Goal: Task Accomplishment & Management: Complete application form

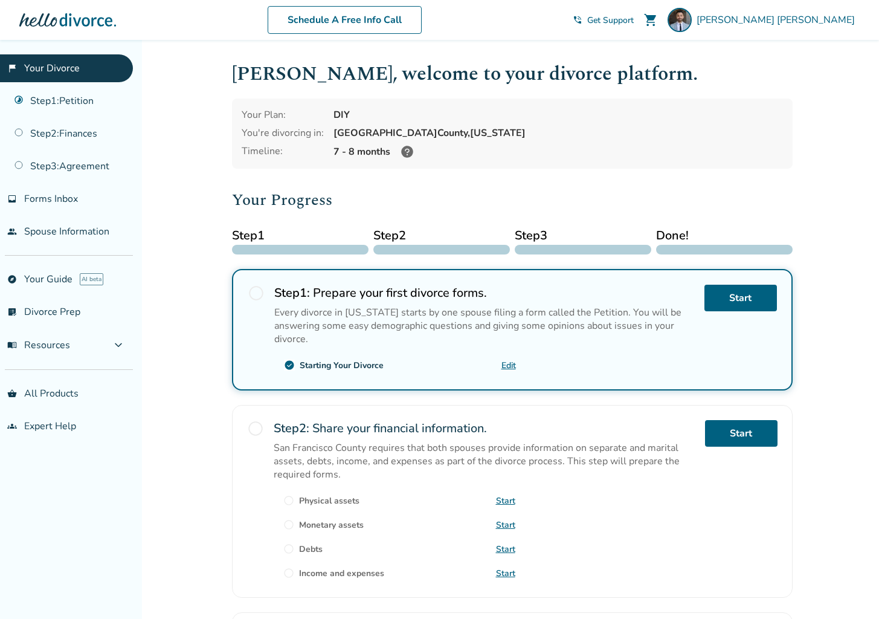
click at [256, 292] on span "radio_button_unchecked" at bounding box center [256, 293] width 17 height 17
click at [729, 296] on link "Start" at bounding box center [740, 298] width 72 height 27
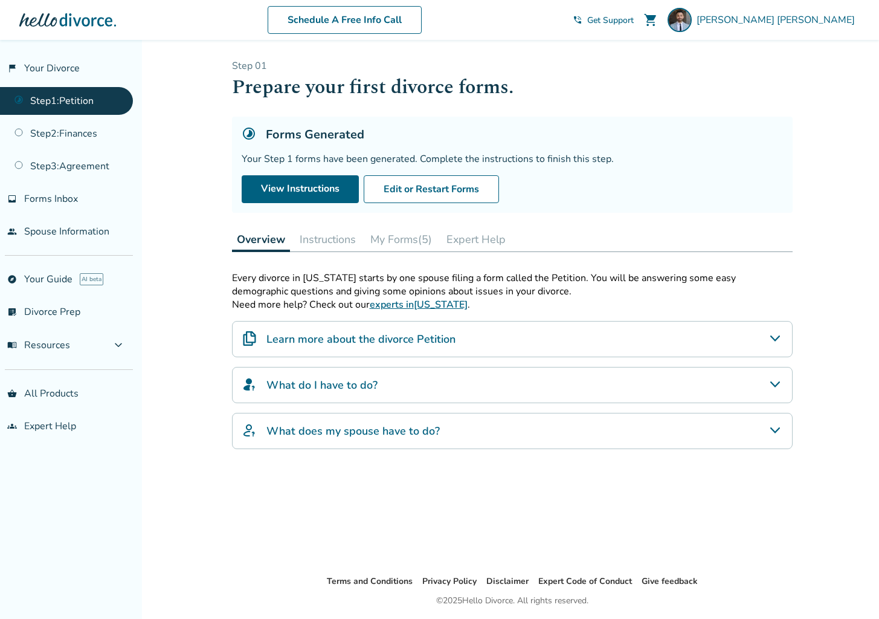
scroll to position [1, 0]
click at [391, 243] on button "My Forms (5)" at bounding box center [400, 239] width 71 height 24
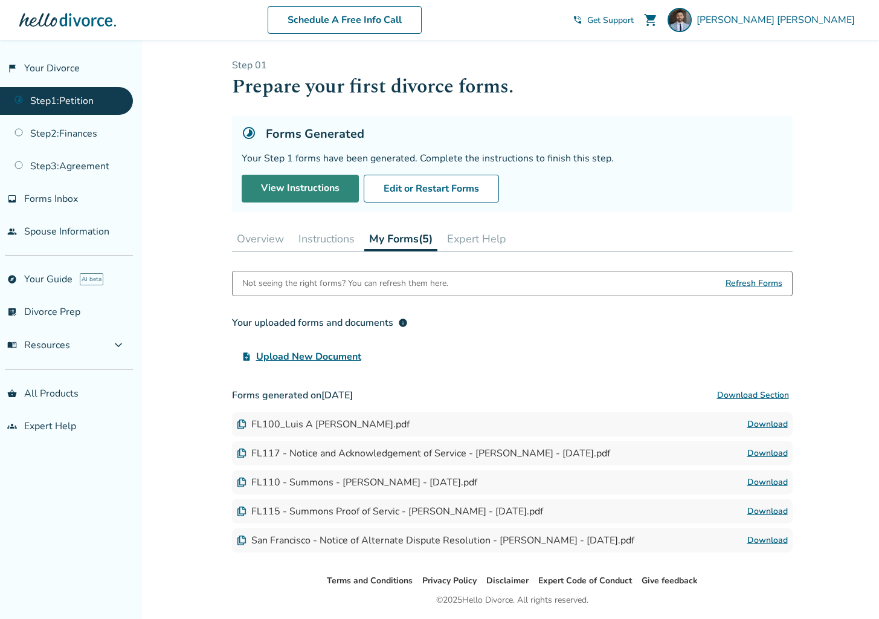
click at [309, 185] on link "View Instructions" at bounding box center [300, 189] width 117 height 28
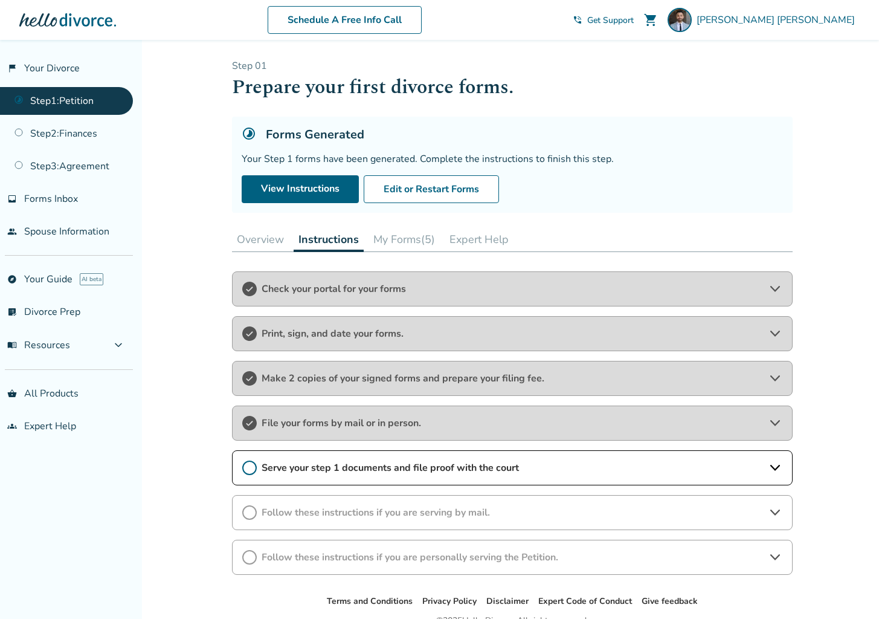
click at [431, 475] on div "Serve your step 1 documents and file proof with the court" at bounding box center [512, 467] width 561 height 35
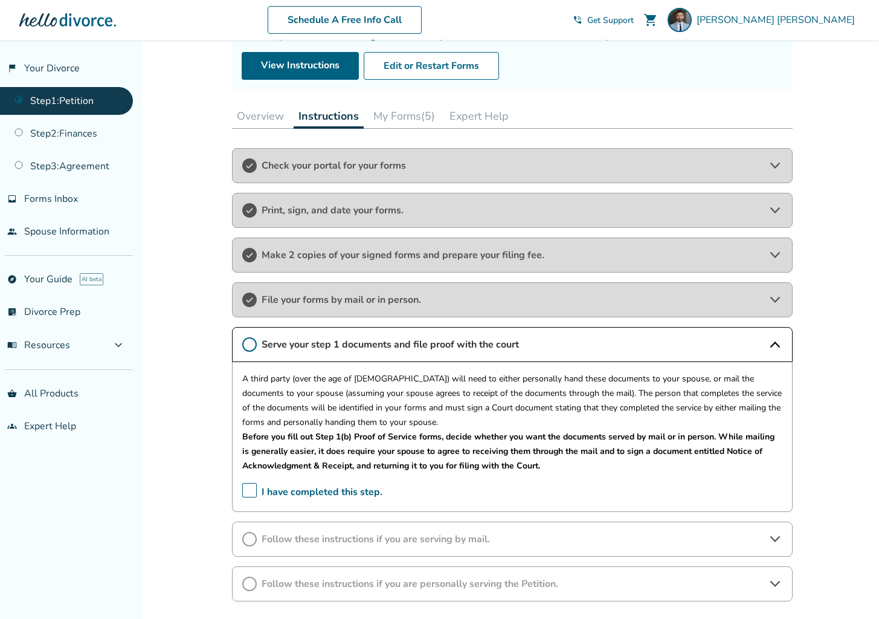
scroll to position [130, 0]
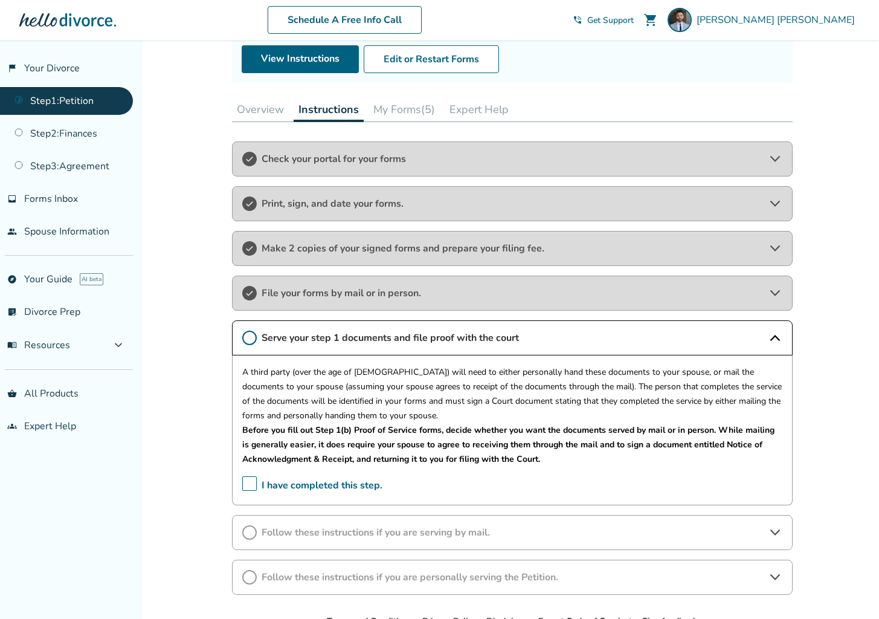
click at [393, 105] on button "My Forms (5)" at bounding box center [404, 109] width 71 height 24
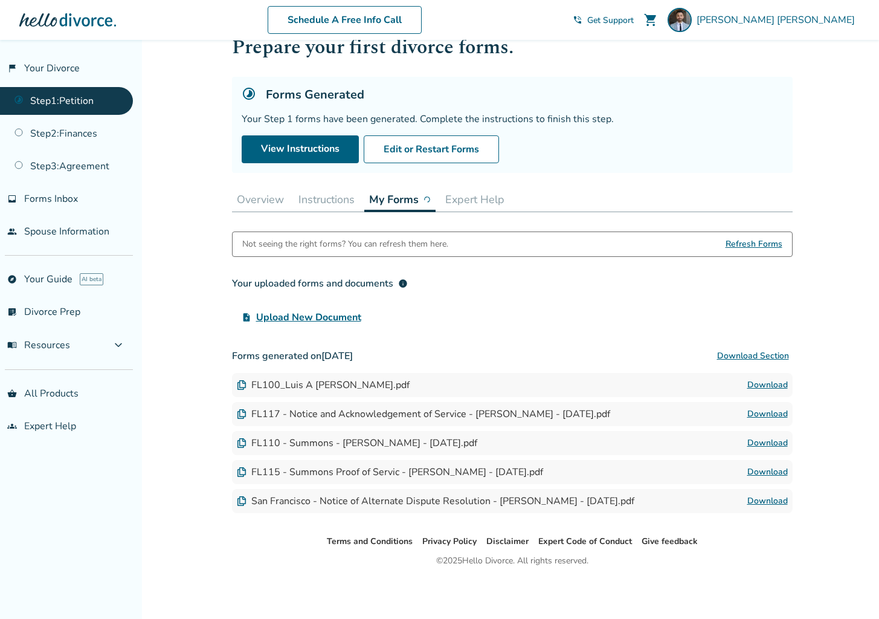
scroll to position [40, 0]
click at [757, 415] on link "Download" at bounding box center [767, 414] width 40 height 14
click at [347, 196] on button "Instructions" at bounding box center [327, 199] width 66 height 24
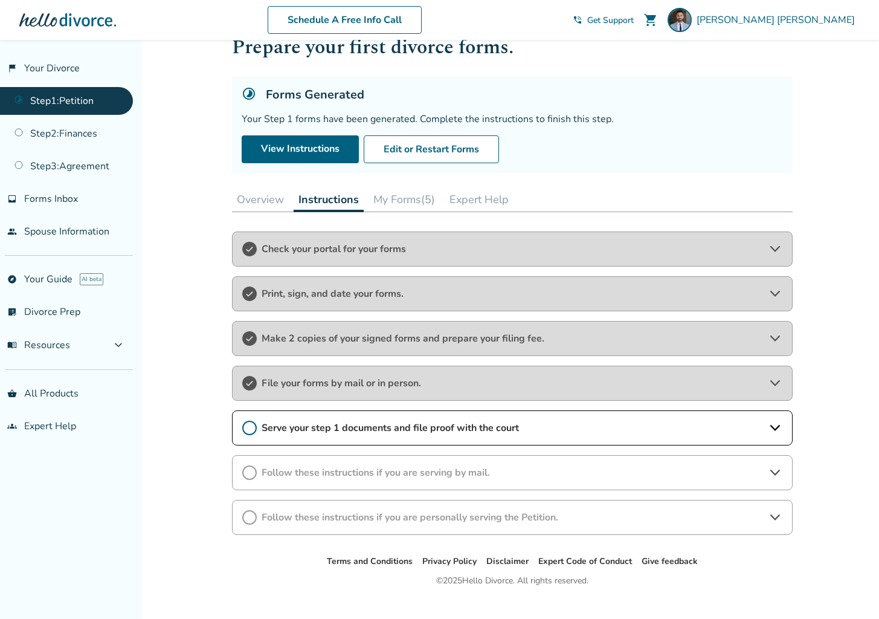
click at [319, 439] on div "Serve your step 1 documents and file proof with the court" at bounding box center [512, 427] width 561 height 35
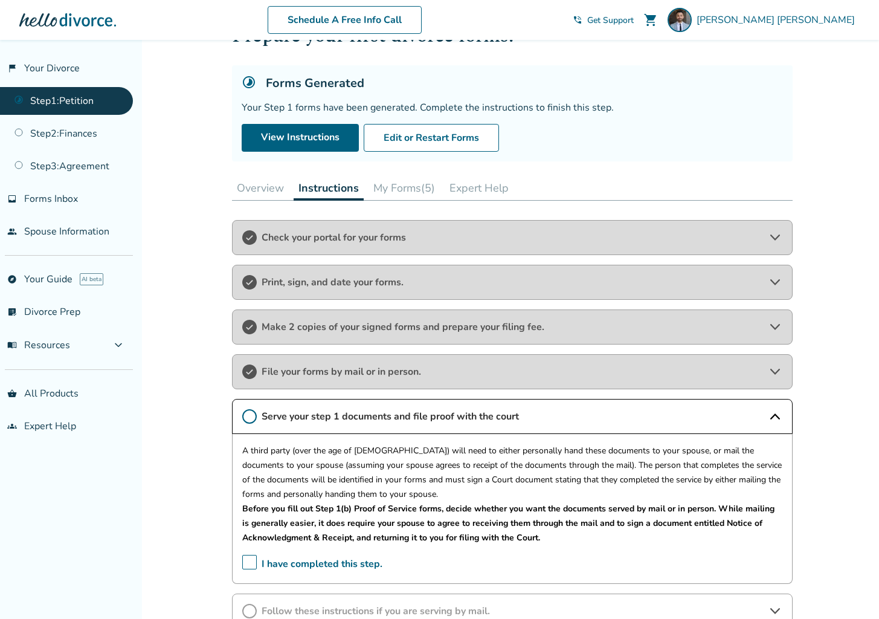
scroll to position [111, 0]
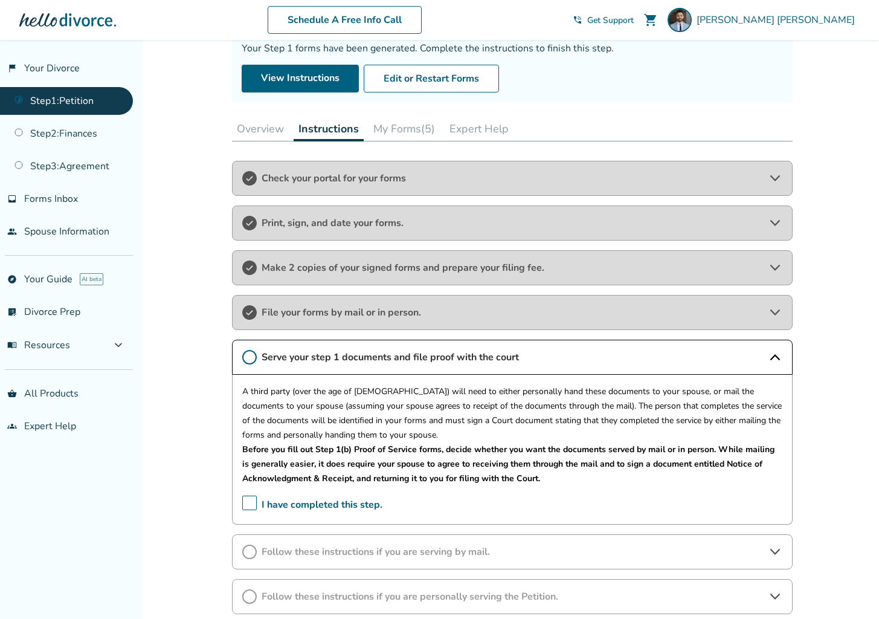
click at [399, 129] on button "My Forms (5)" at bounding box center [404, 129] width 71 height 24
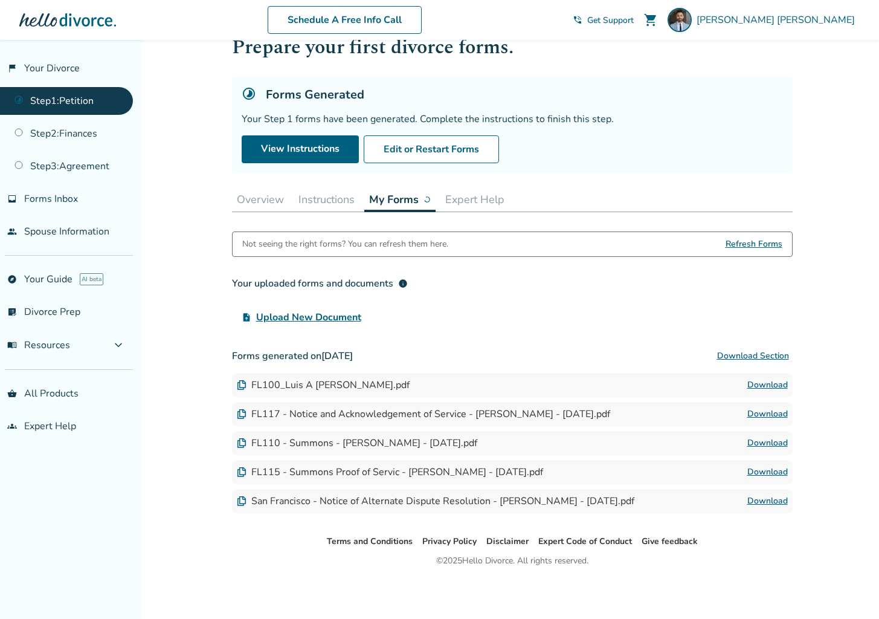
scroll to position [40, 0]
drag, startPoint x: 323, startPoint y: 168, endPoint x: 320, endPoint y: 186, distance: 18.5
click at [321, 174] on div "Step 0 1 Prepare your first divorce forms. Forms Generated Your Step 1 forms ha…" at bounding box center [512, 266] width 561 height 495
drag, startPoint x: 320, startPoint y: 187, endPoint x: 326, endPoint y: 197, distance: 12.2
click at [321, 187] on button "Instructions" at bounding box center [327, 199] width 66 height 24
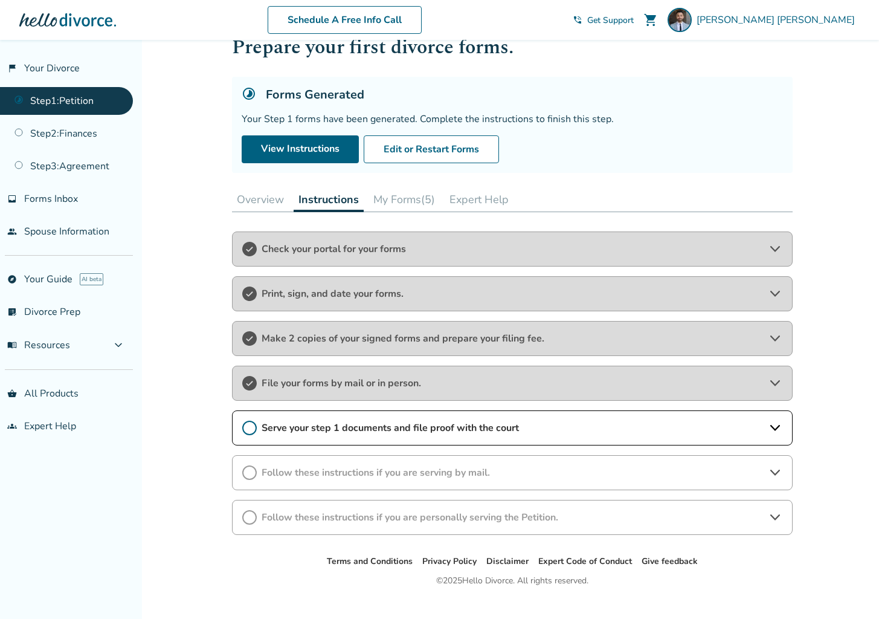
click at [327, 197] on button "Instructions" at bounding box center [329, 199] width 70 height 25
click at [343, 252] on span "Check your portal for your forms" at bounding box center [512, 248] width 501 height 13
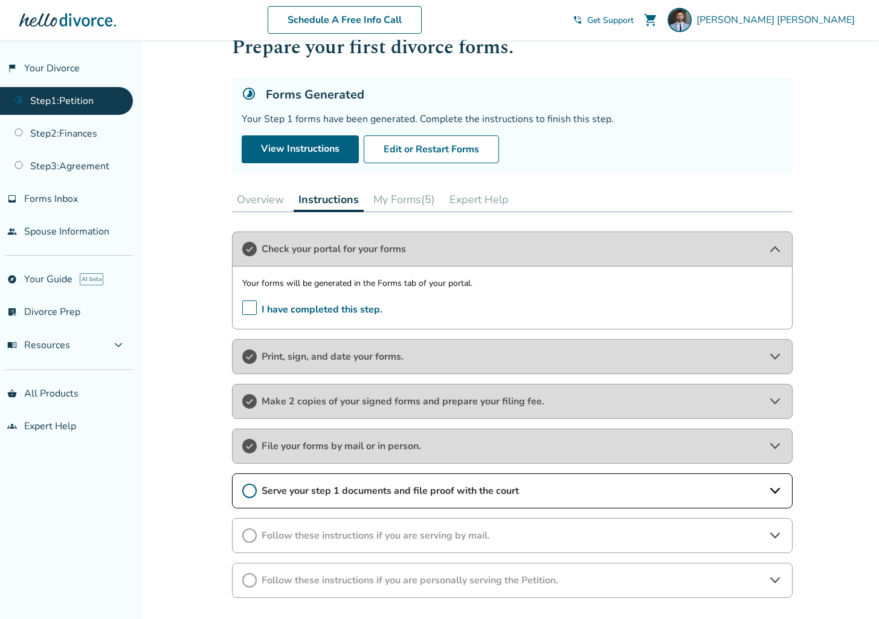
click at [360, 365] on div "Print, sign, and date your forms." at bounding box center [512, 356] width 561 height 35
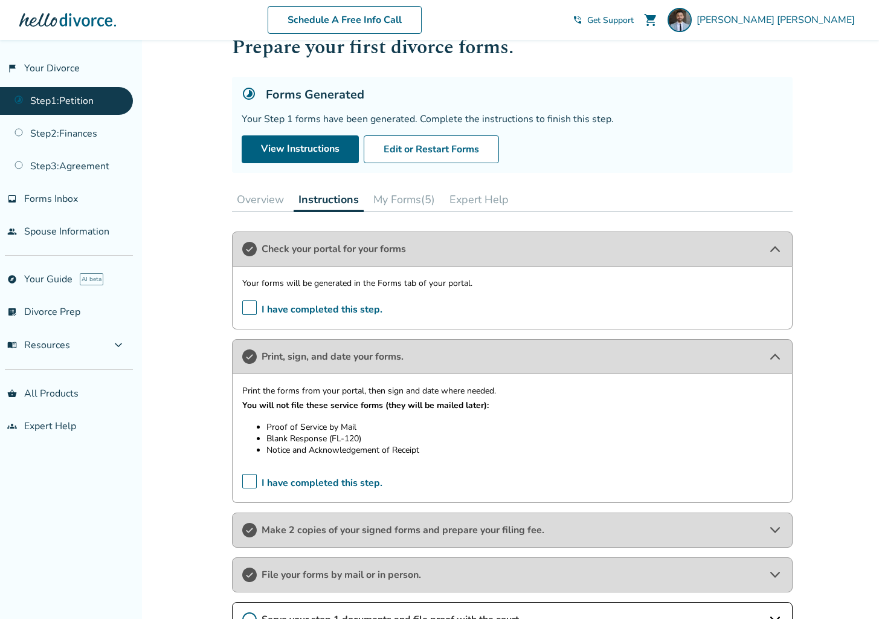
click at [398, 212] on div "Step 0 1 Prepare your first divorce forms. Forms Generated Your Step 1 forms ha…" at bounding box center [512, 372] width 561 height 707
click at [396, 202] on button "My Forms (5)" at bounding box center [404, 199] width 71 height 24
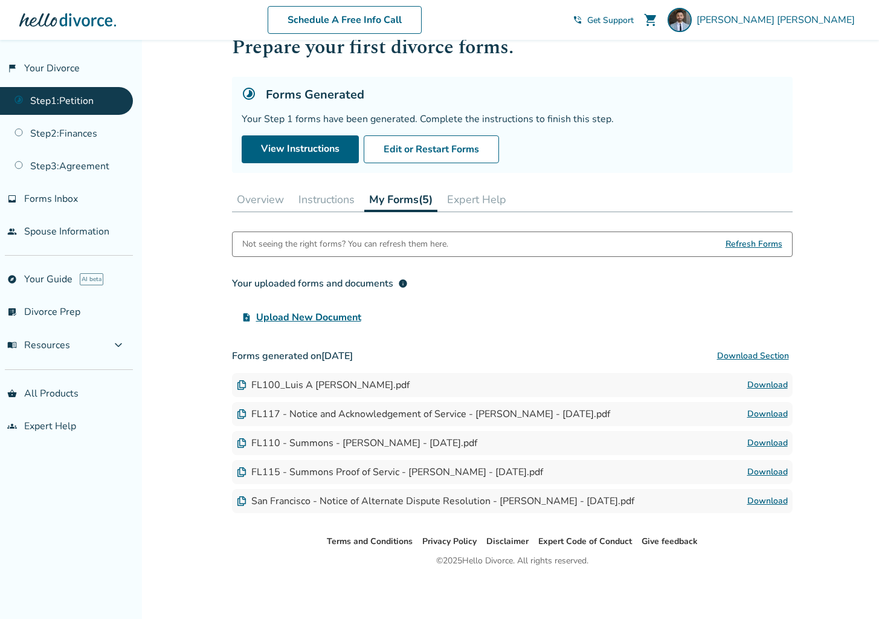
click at [745, 248] on span "Refresh Forms" at bounding box center [754, 244] width 57 height 24
click at [262, 202] on button "Overview" at bounding box center [260, 199] width 57 height 24
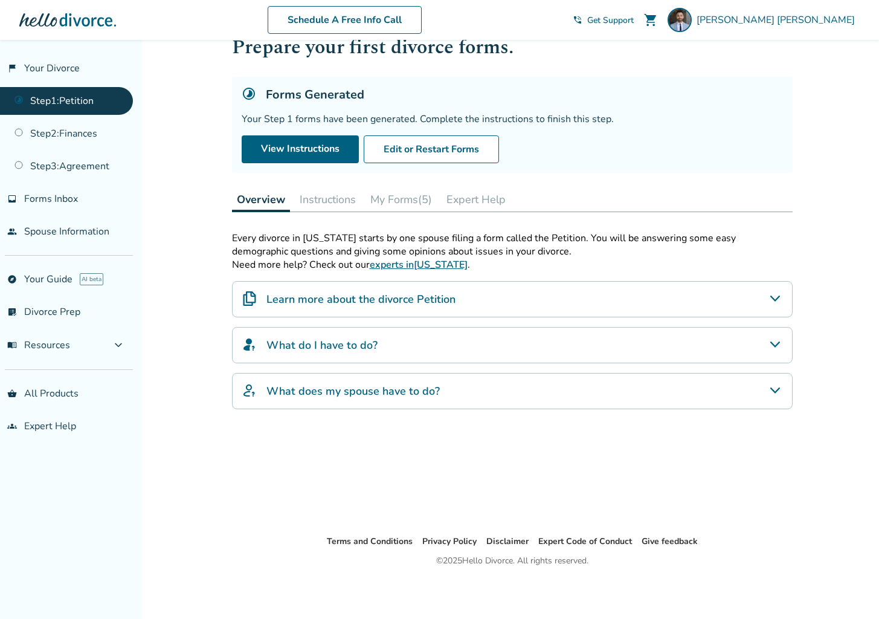
click at [319, 196] on button "Instructions" at bounding box center [328, 199] width 66 height 24
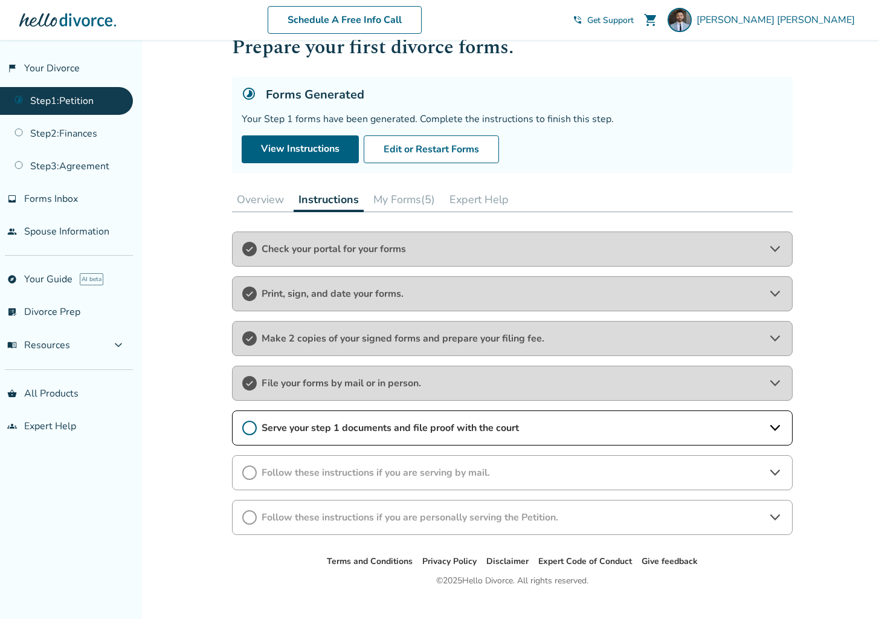
click at [323, 297] on span "Print, sign, and date your forms." at bounding box center [512, 293] width 501 height 13
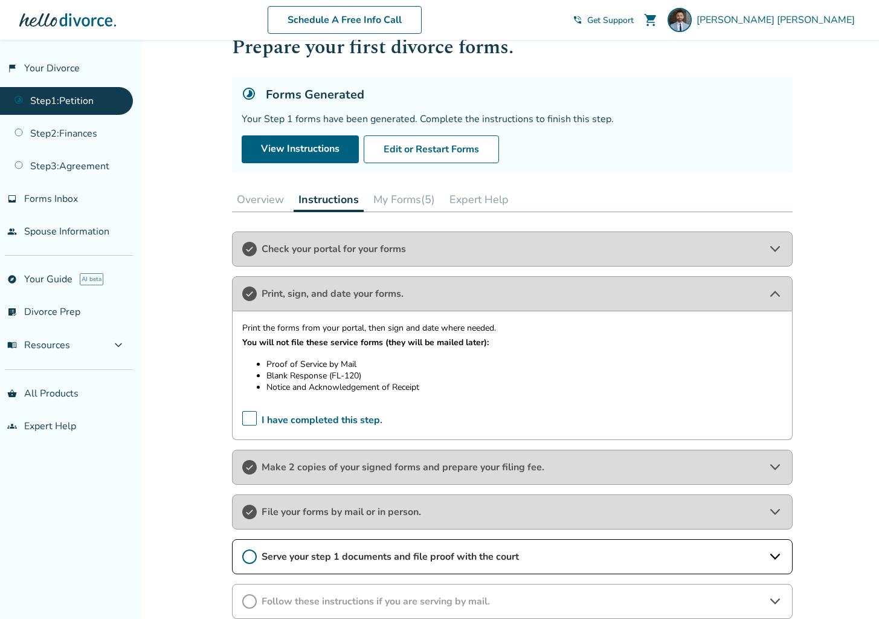
click at [293, 374] on li "Blank Response (FL-120)" at bounding box center [524, 375] width 516 height 11
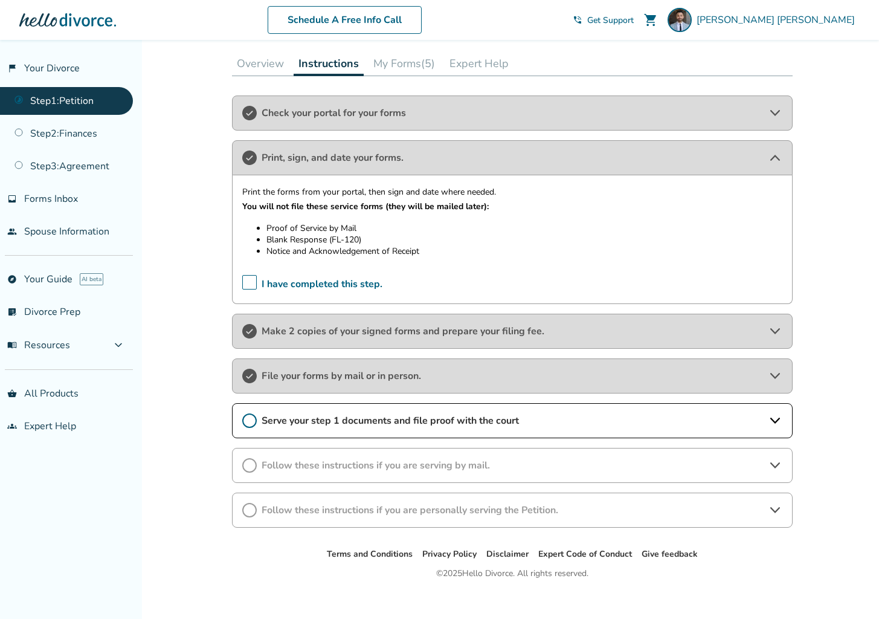
scroll to position [188, 0]
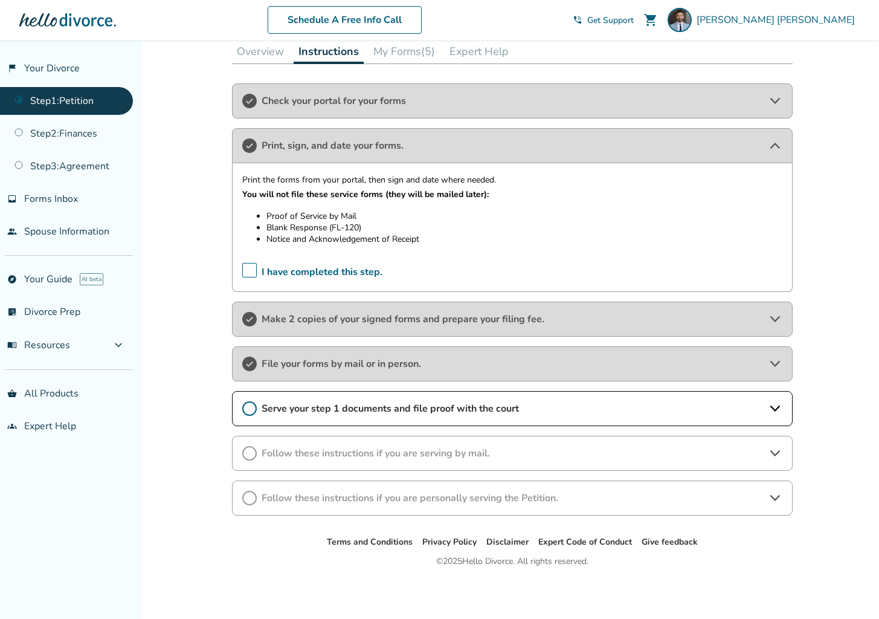
click at [387, 457] on span "Follow these instructions if you are serving by mail." at bounding box center [512, 452] width 501 height 13
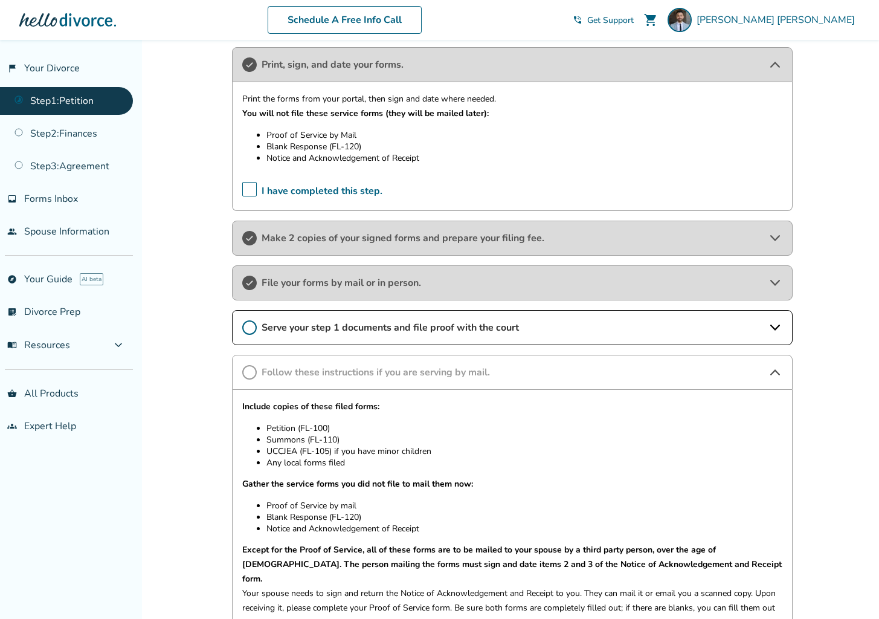
scroll to position [265, 0]
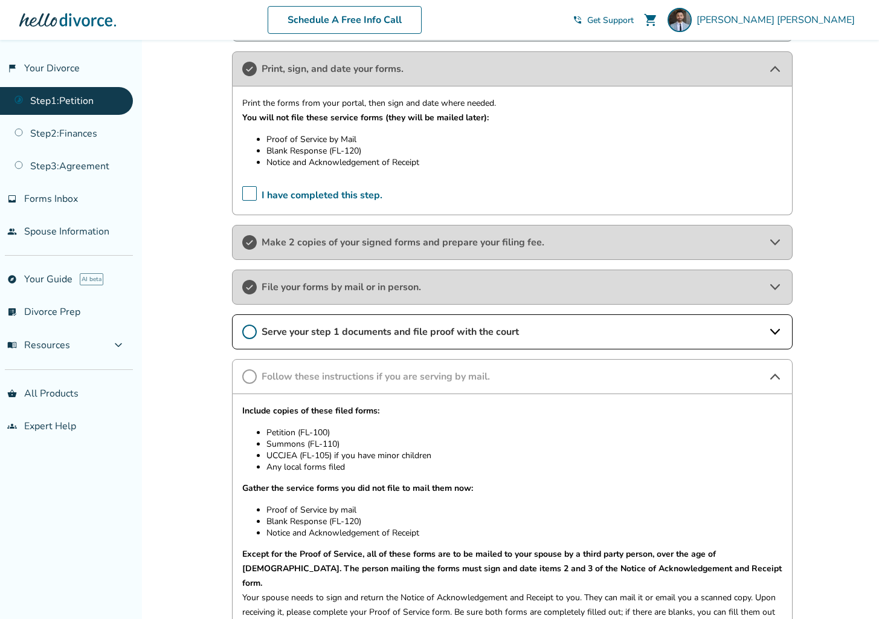
click at [390, 340] on div "Serve your step 1 documents and file proof with the court" at bounding box center [512, 331] width 561 height 35
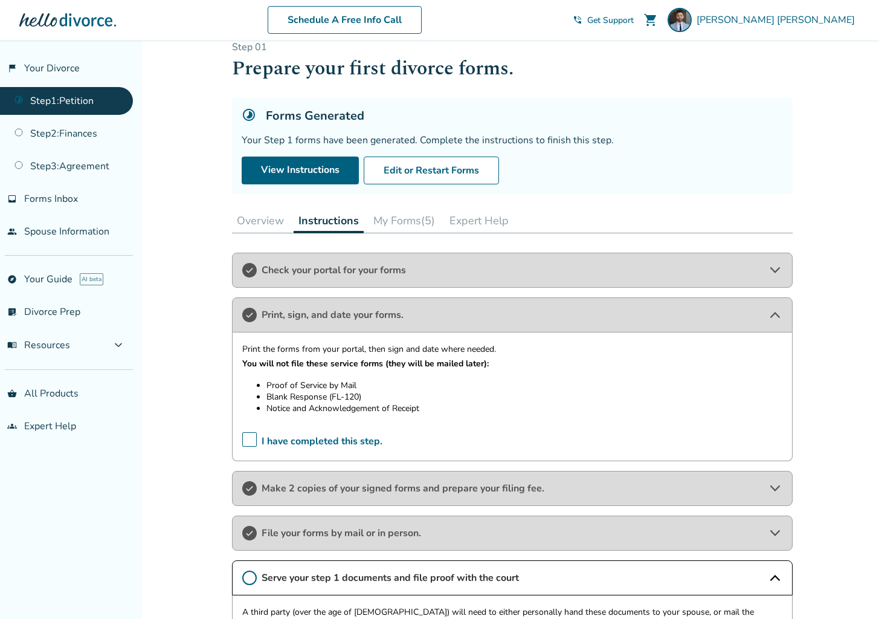
scroll to position [0, 0]
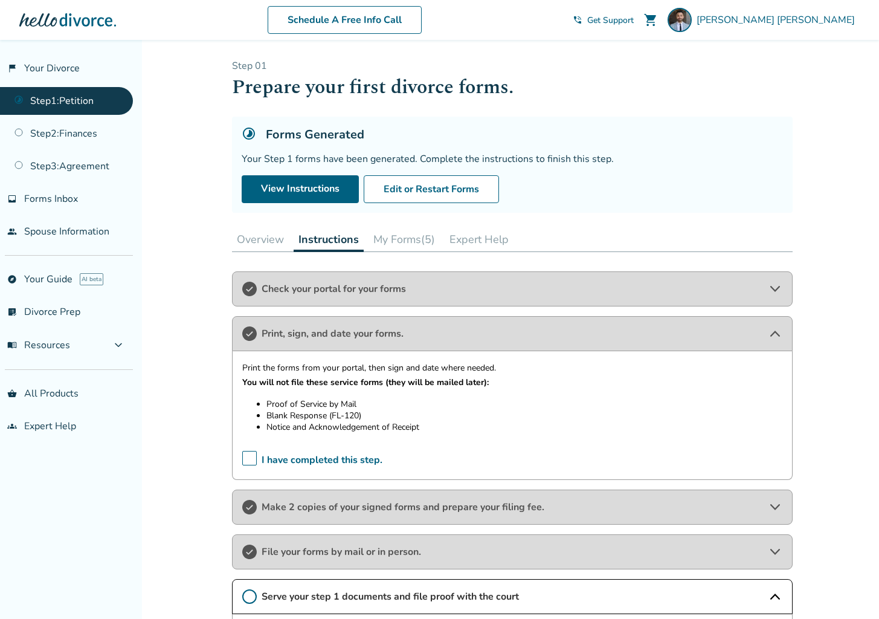
click at [394, 242] on button "My Forms (5)" at bounding box center [404, 239] width 71 height 24
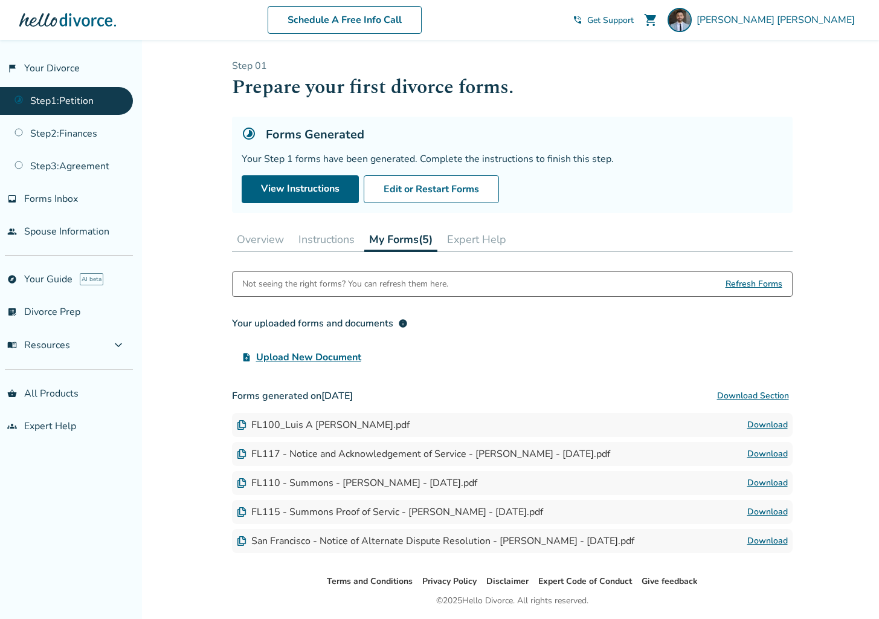
scroll to position [40, 0]
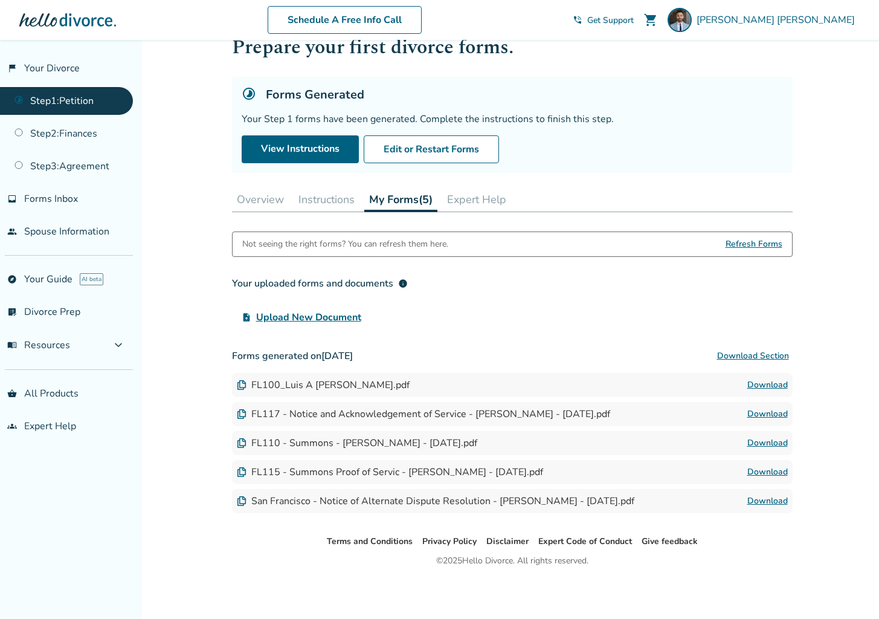
click at [292, 248] on div "Not seeing the right forms? You can refresh them here." at bounding box center [345, 244] width 206 height 24
click at [756, 243] on span "Refresh Forms" at bounding box center [754, 244] width 57 height 24
click at [776, 358] on button "Download Section" at bounding box center [752, 356] width 79 height 24
click at [262, 196] on button "Overview" at bounding box center [260, 199] width 57 height 24
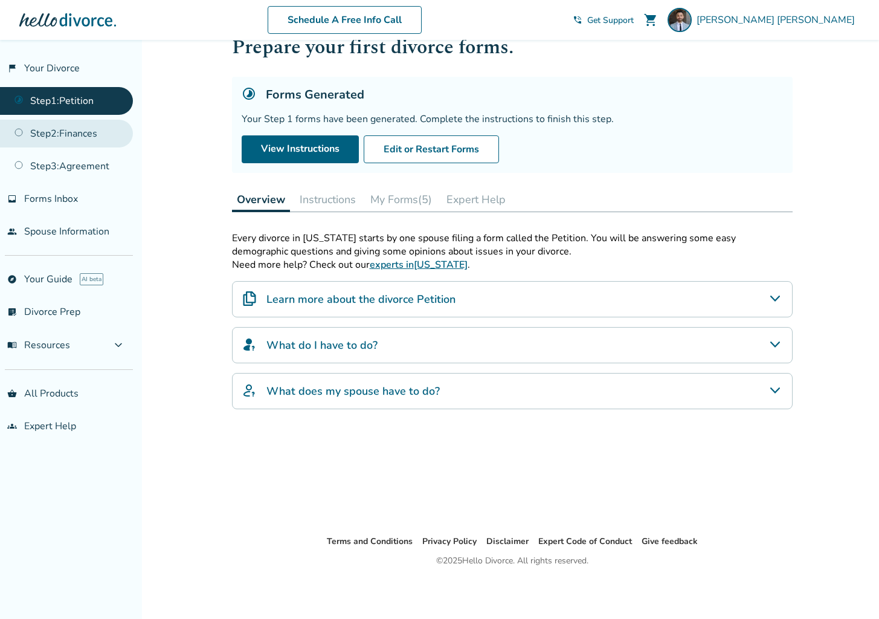
click at [60, 123] on link "Step 2 : Finances" at bounding box center [66, 134] width 133 height 28
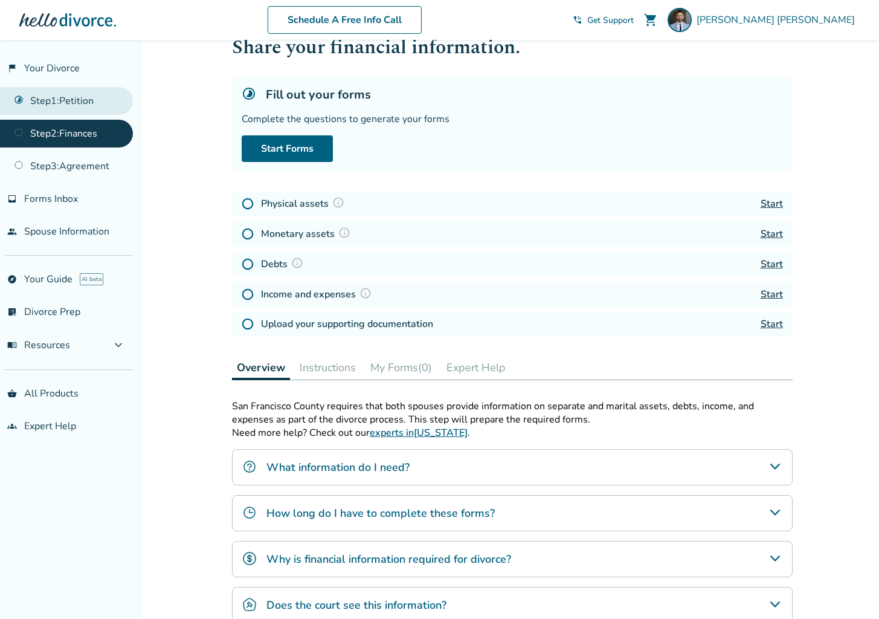
drag, startPoint x: 70, startPoint y: 98, endPoint x: 135, endPoint y: 104, distance: 65.5
click at [71, 98] on link "Step 1 : Petition" at bounding box center [66, 101] width 133 height 28
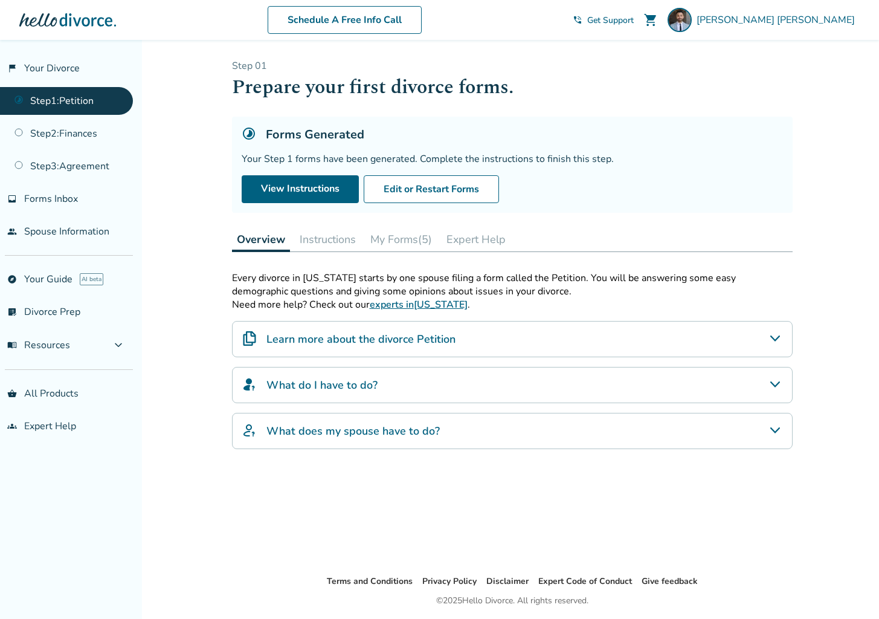
click at [336, 245] on button "Instructions" at bounding box center [328, 239] width 66 height 24
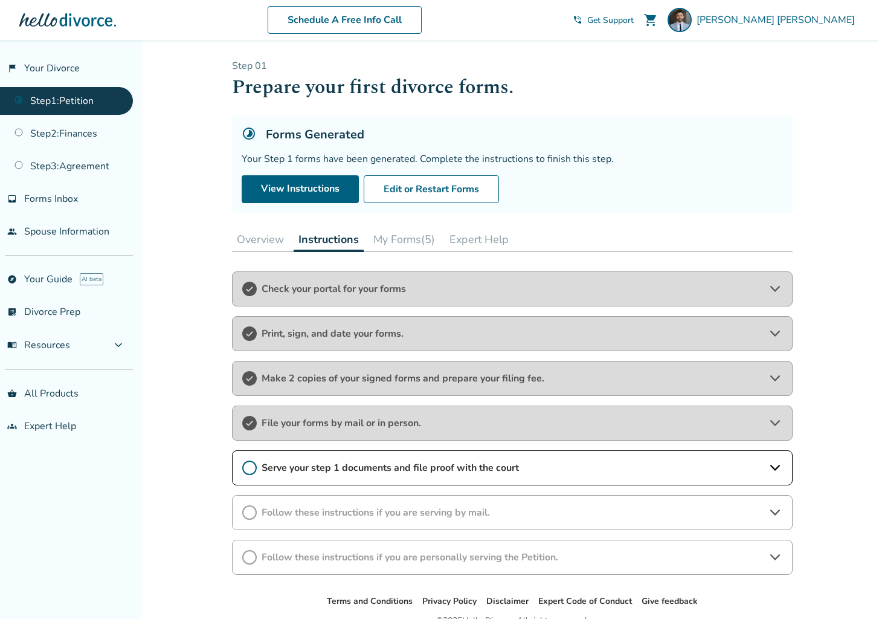
click at [324, 470] on span "Serve your step 1 documents and file proof with the court" at bounding box center [512, 467] width 501 height 13
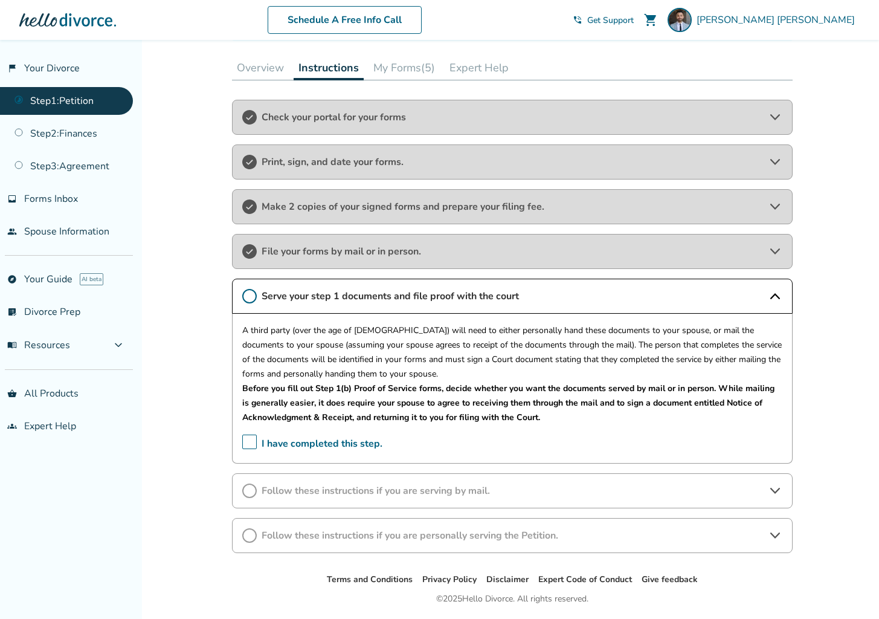
scroll to position [209, 0]
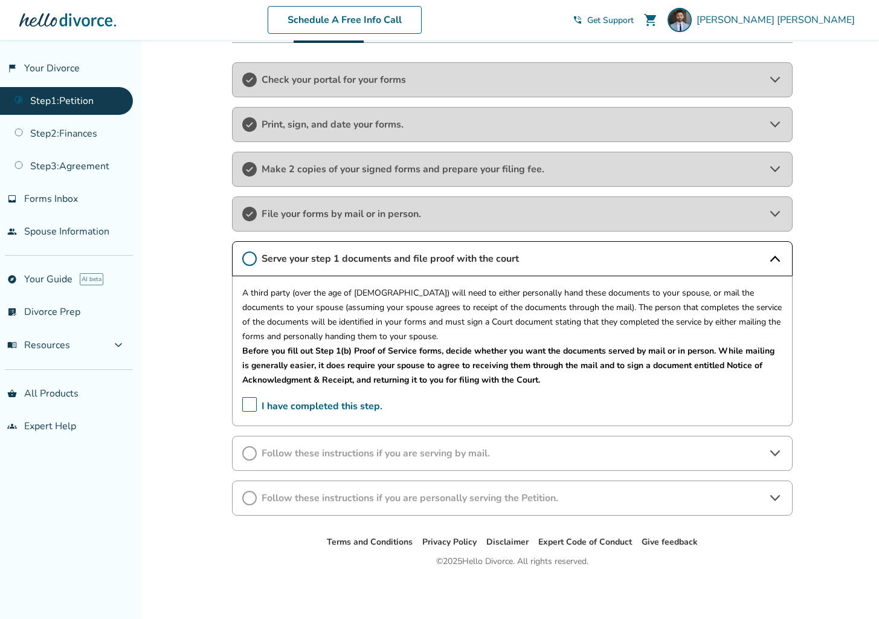
click at [527, 457] on span "Follow these instructions if you are serving by mail." at bounding box center [512, 452] width 501 height 13
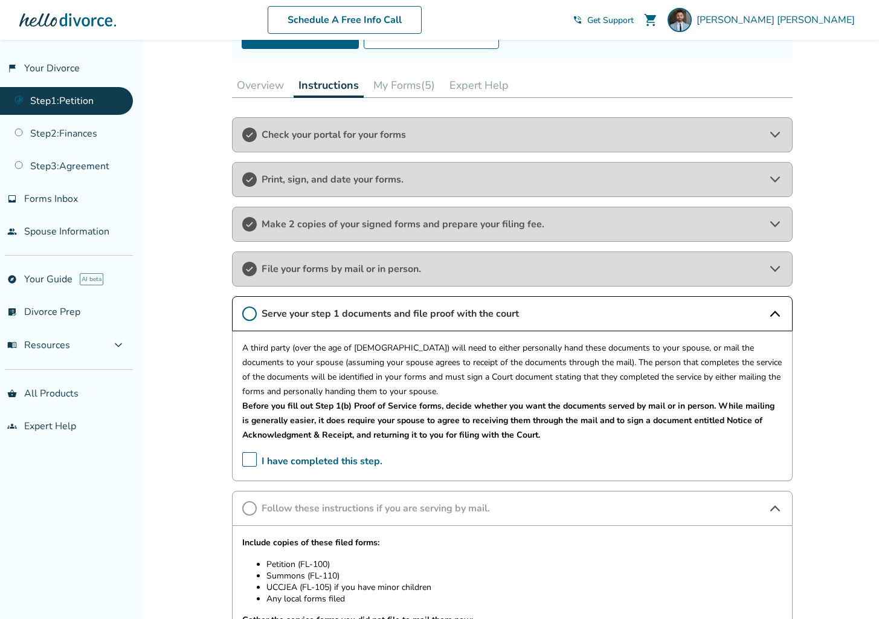
scroll to position [202, 0]
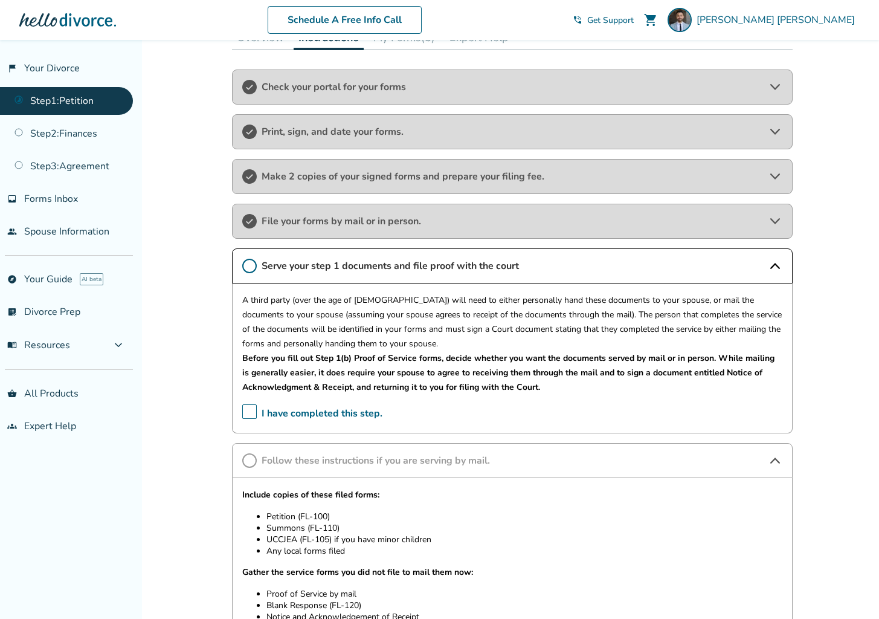
click at [243, 265] on icon at bounding box center [249, 266] width 14 height 14
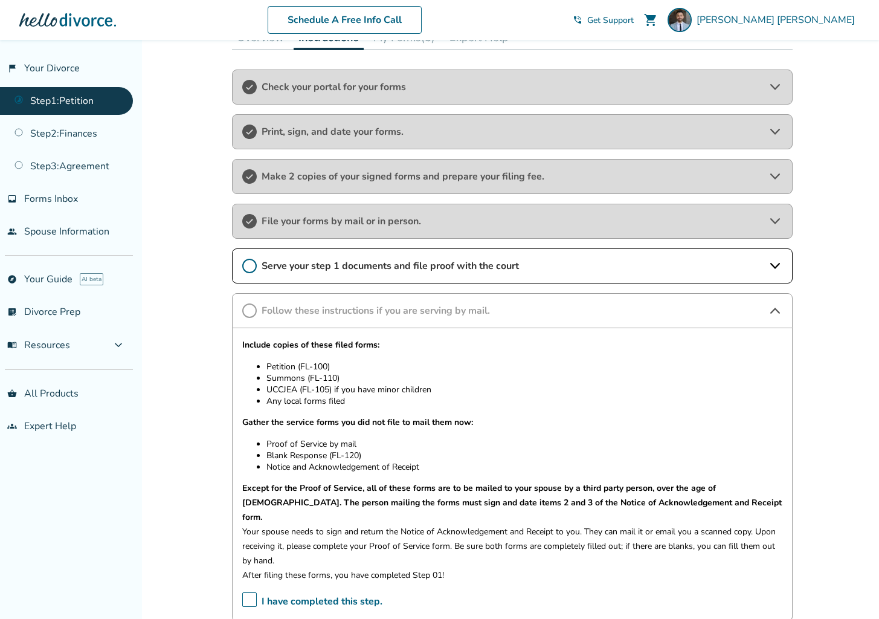
click at [248, 266] on icon at bounding box center [249, 266] width 14 height 14
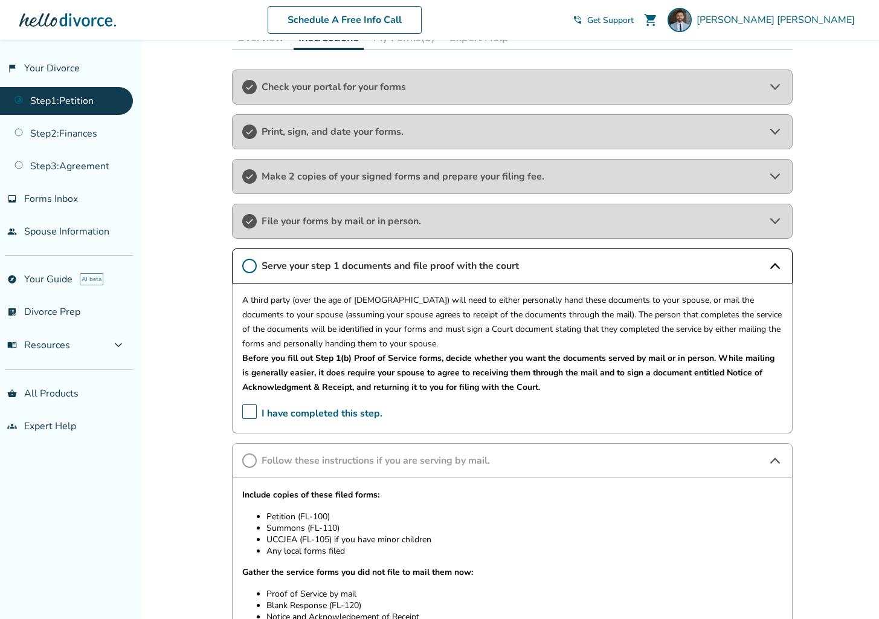
click at [246, 411] on span "I have completed this step." at bounding box center [312, 413] width 140 height 19
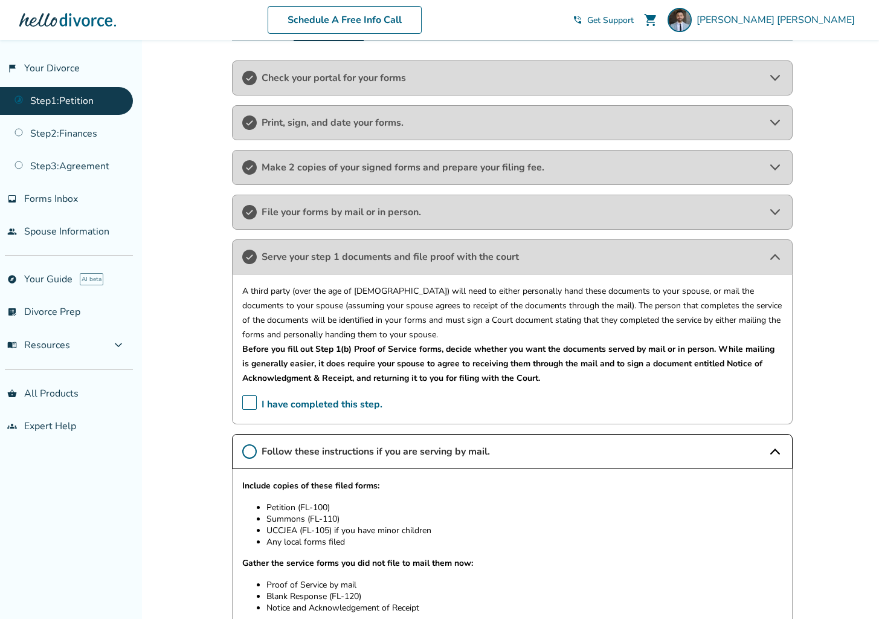
scroll to position [390, 0]
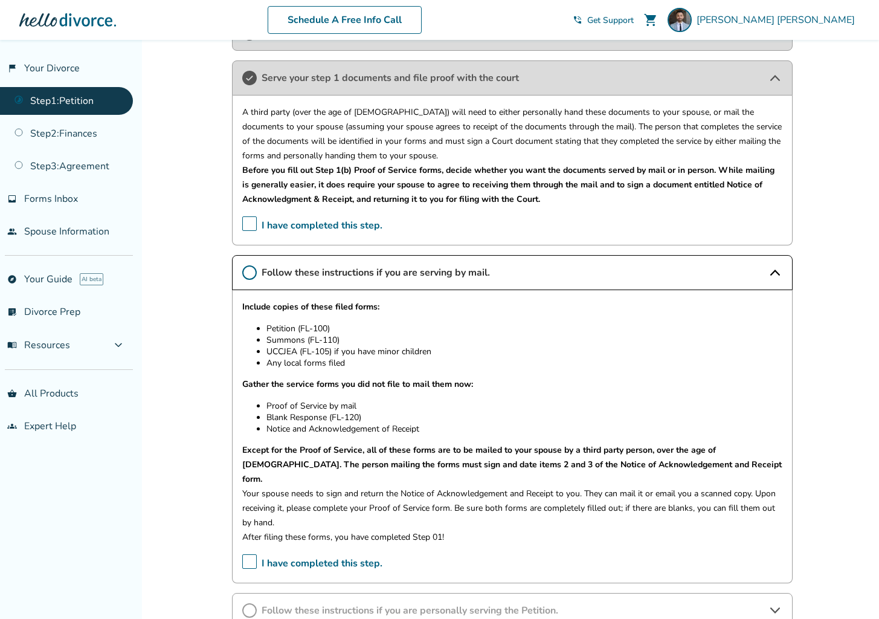
click at [256, 270] on icon at bounding box center [249, 272] width 14 height 14
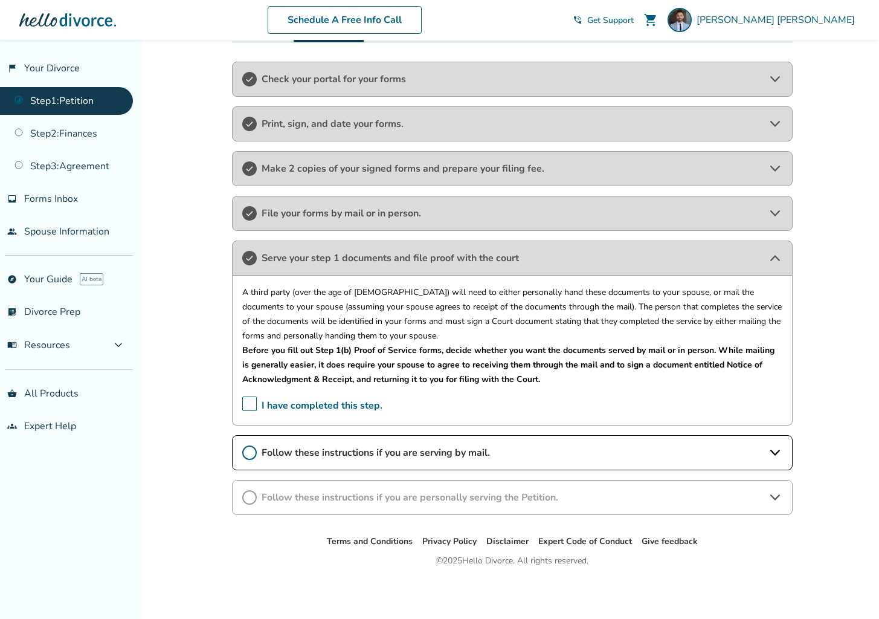
scroll to position [209, 0]
click at [478, 455] on span "Follow these instructions if you are serving by mail." at bounding box center [512, 452] width 501 height 13
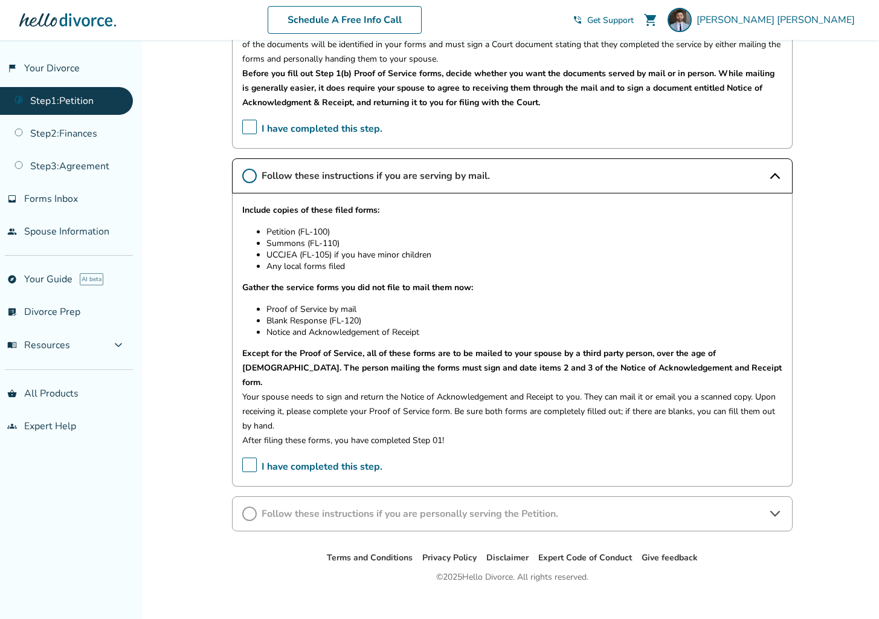
scroll to position [488, 0]
click at [278, 432] on p "After filing these forms, you have completed Step 01!" at bounding box center [512, 439] width 540 height 14
